Goal: Task Accomplishment & Management: Complete application form

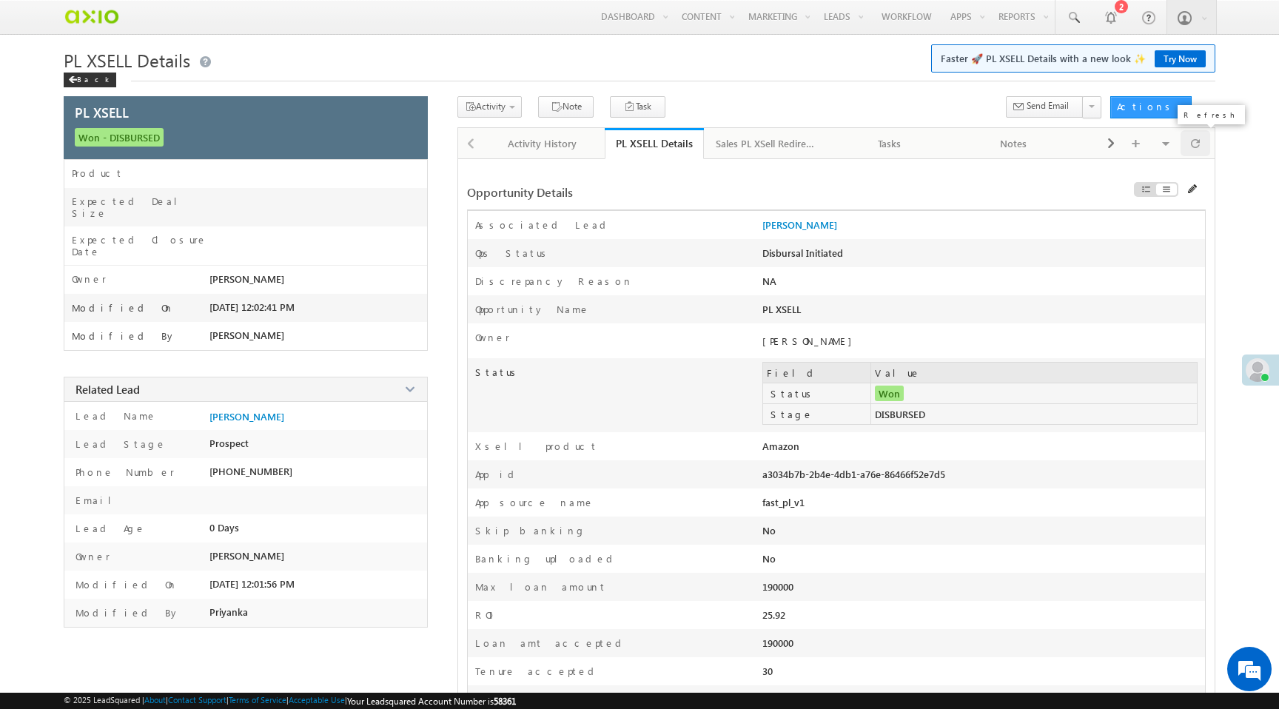
click at [1201, 141] on div at bounding box center [1196, 143] width 30 height 26
click at [512, 171] on span "Disburse App Form - PL Xsell" at bounding box center [538, 167] width 141 height 13
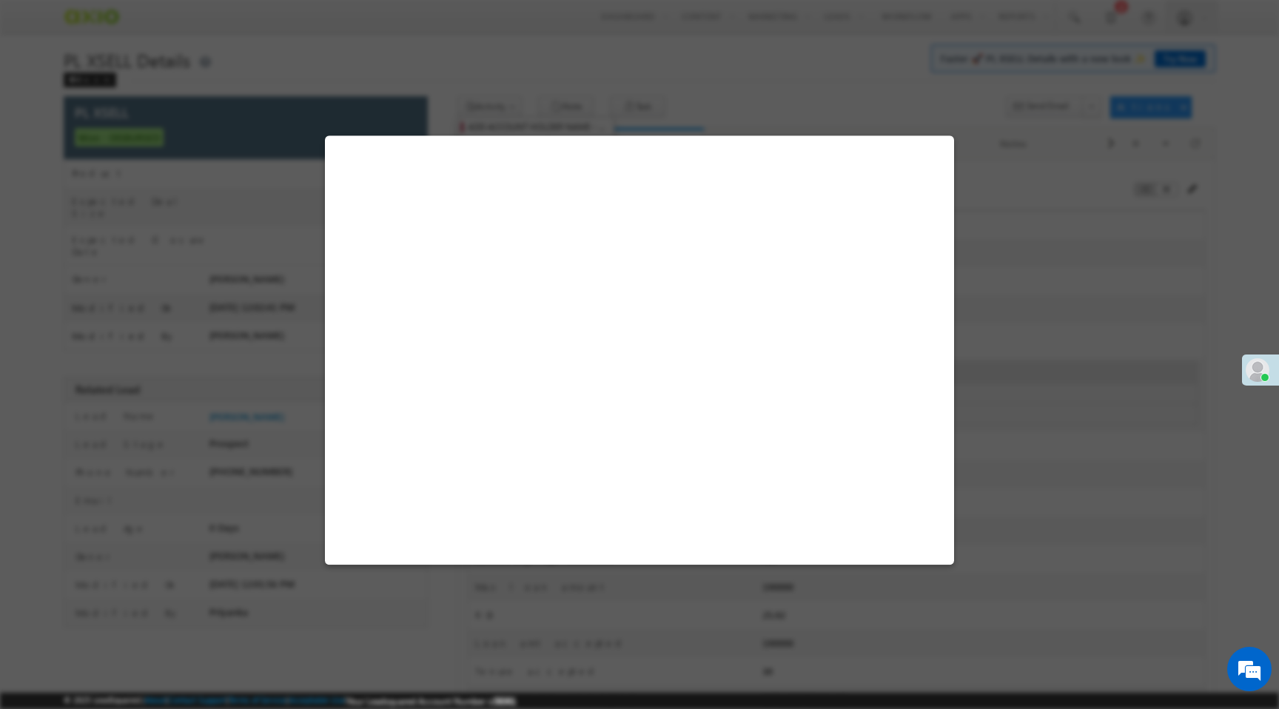
select select "Disbursal Initiated"
select select "NA"
select select "PL XSell Disbursement Initiated"
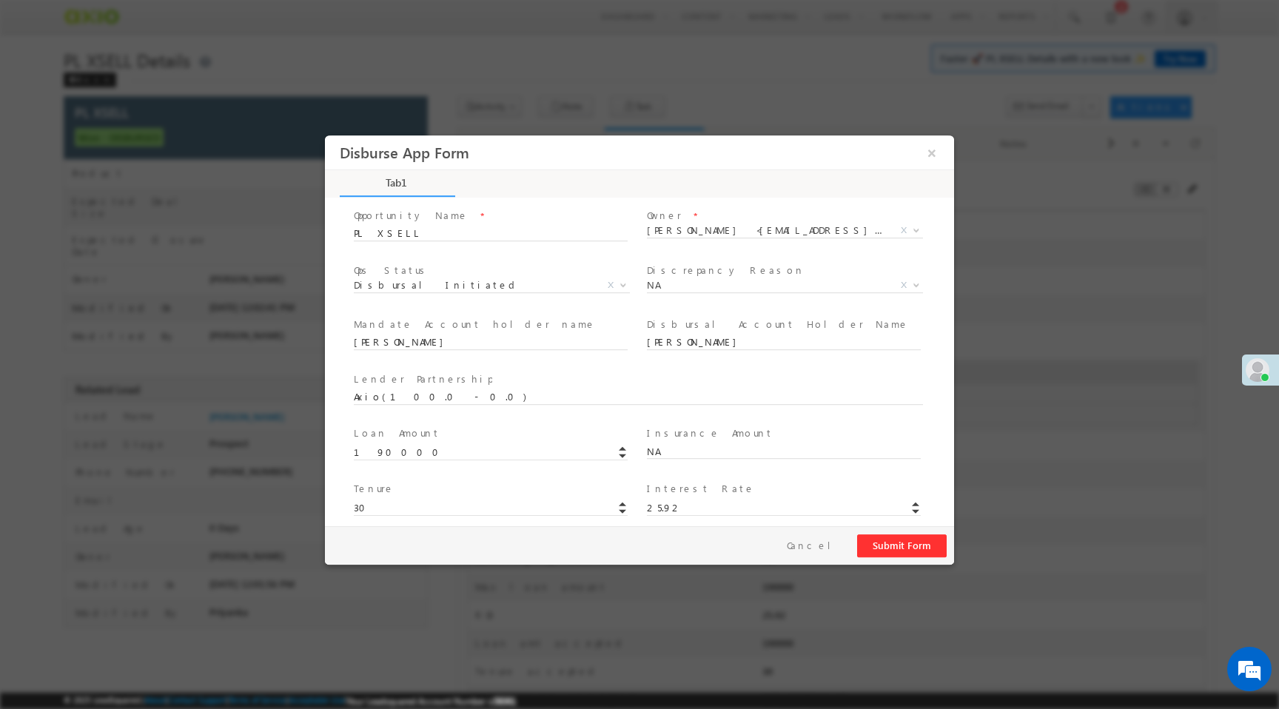
scroll to position [218, 0]
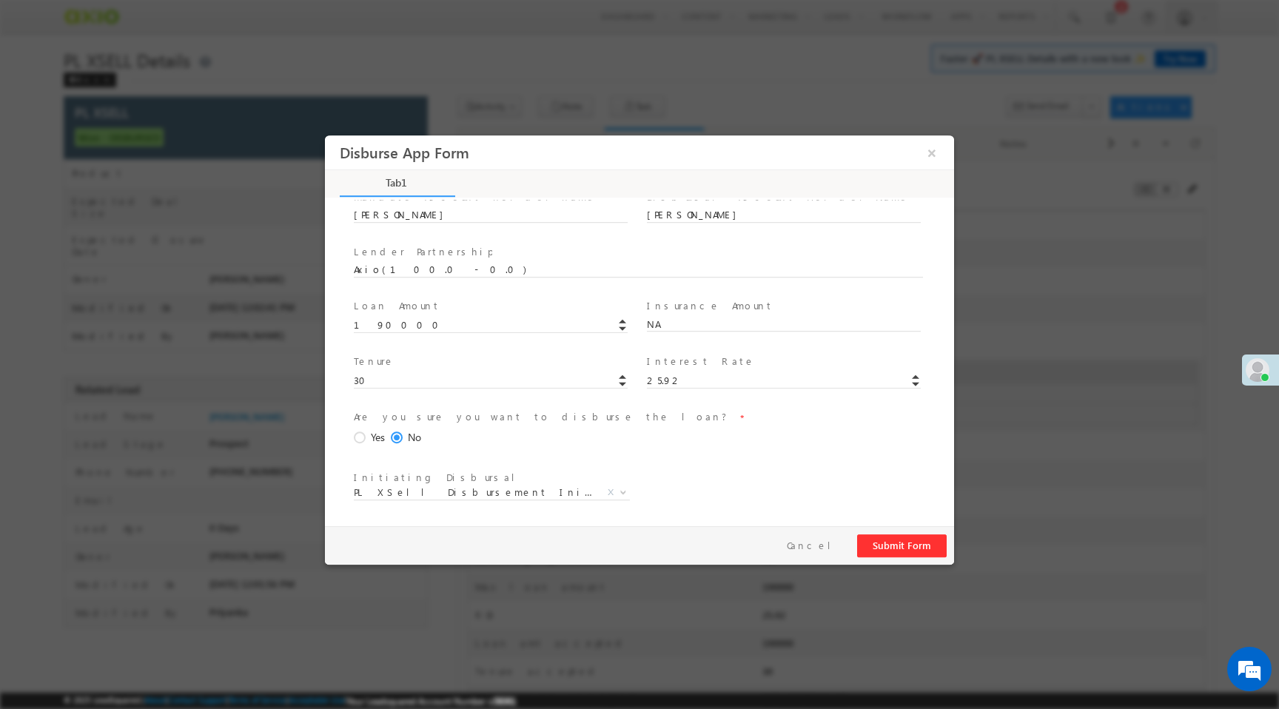
click at [352, 435] on div "Are you sure you want to disburse the loan? * Yes No" at bounding box center [645, 437] width 589 height 60
click at [357, 435] on span at bounding box center [362, 438] width 16 height 13
click at [325, 135] on input "Yes" at bounding box center [325, 135] width 0 height 0
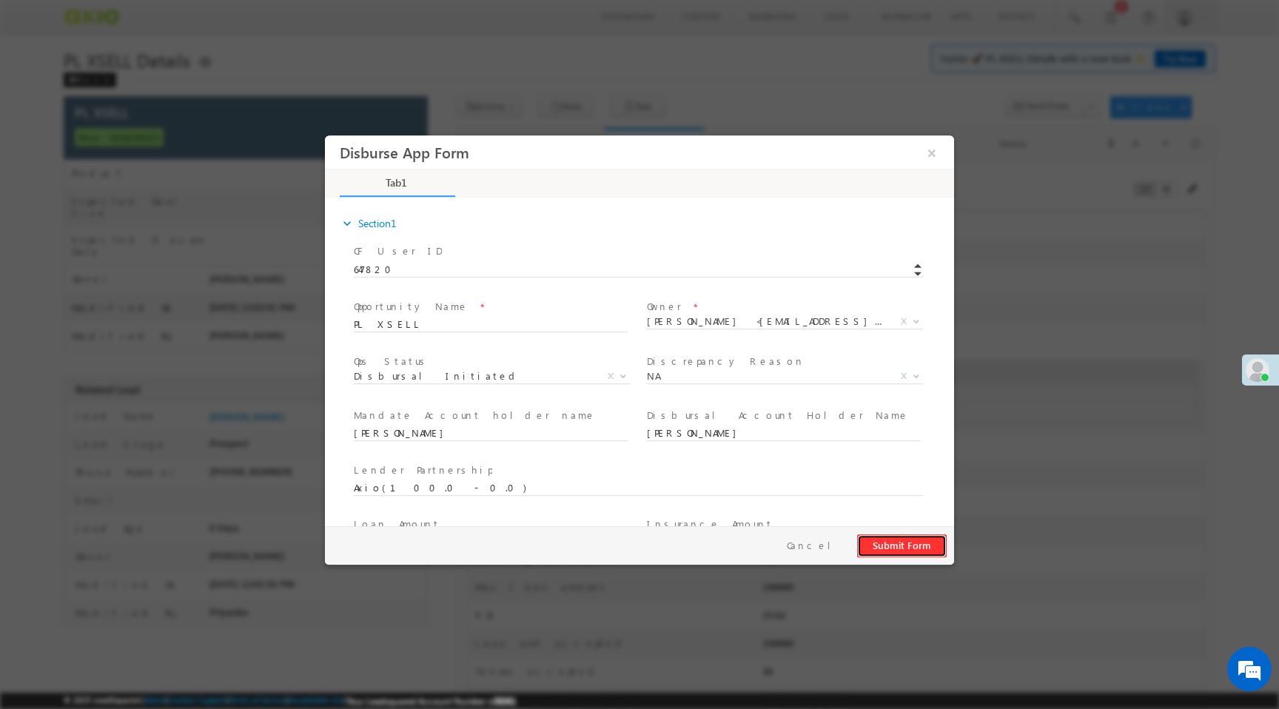
click at [890, 546] on button "Submit Form" at bounding box center [902, 545] width 90 height 23
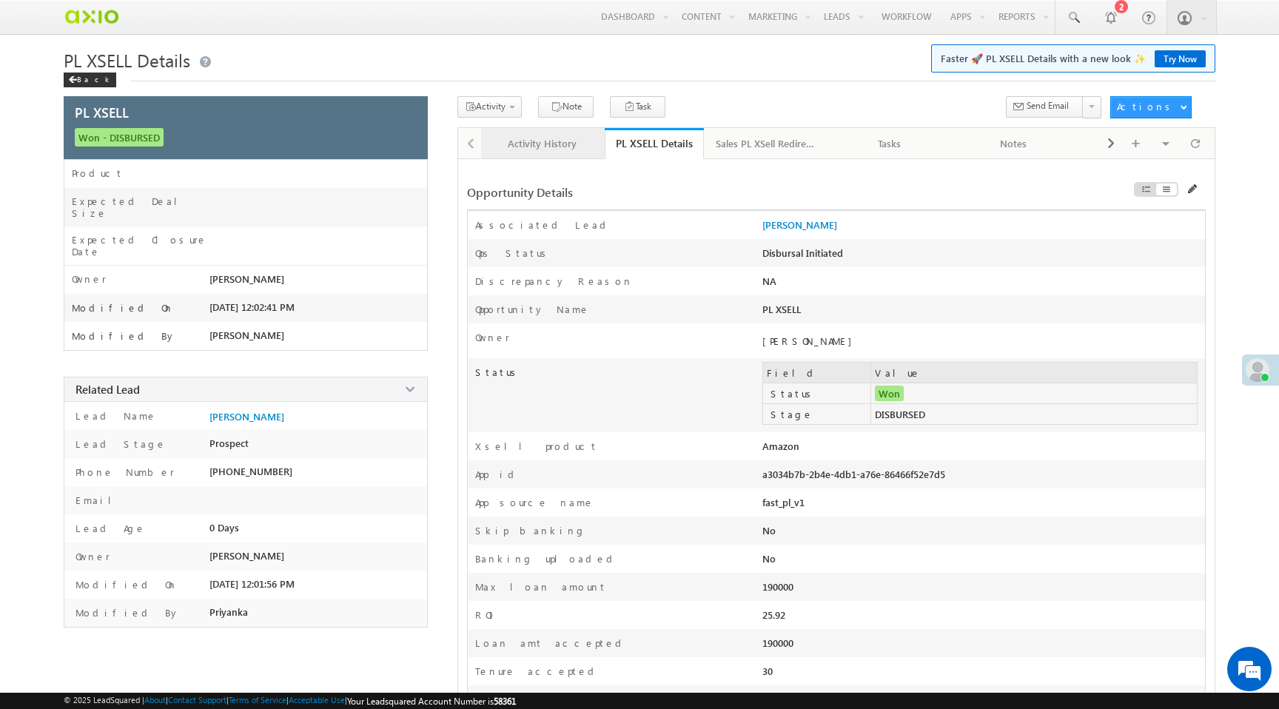
click at [532, 139] on div "Activity History" at bounding box center [542, 144] width 99 height 18
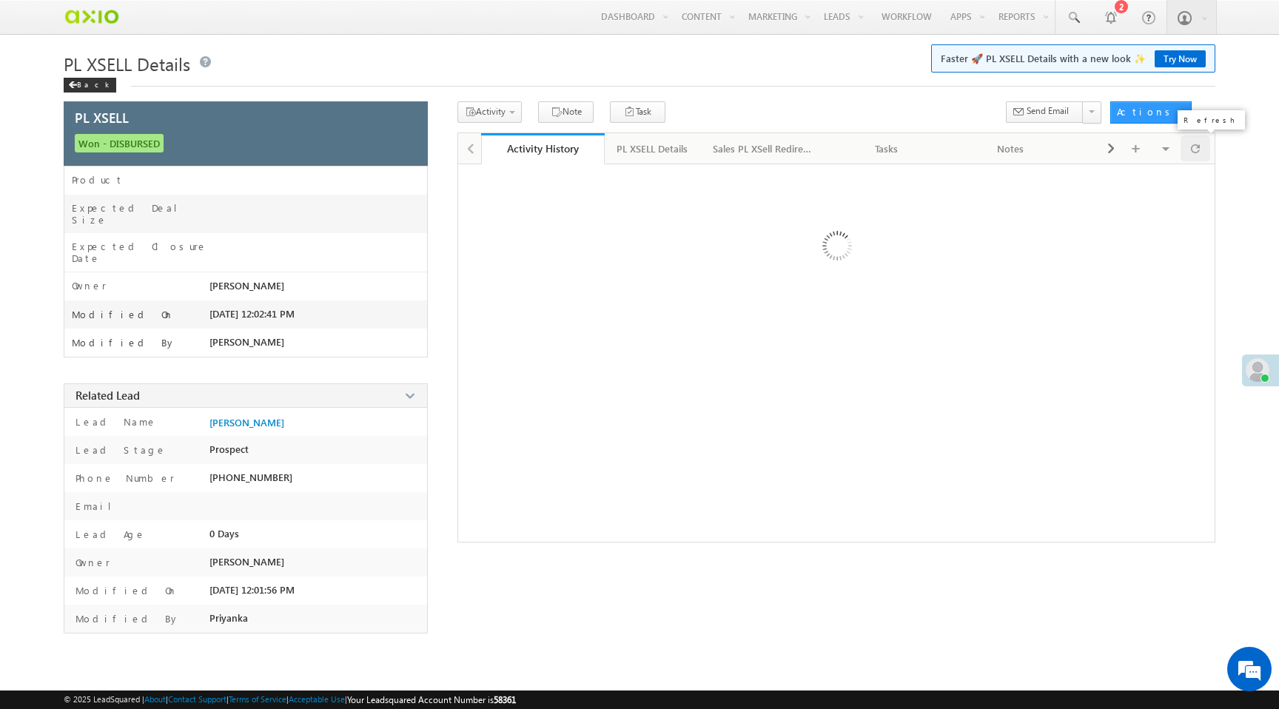
click at [1201, 158] on div at bounding box center [1196, 148] width 30 height 26
